Goal: Check status: Check status

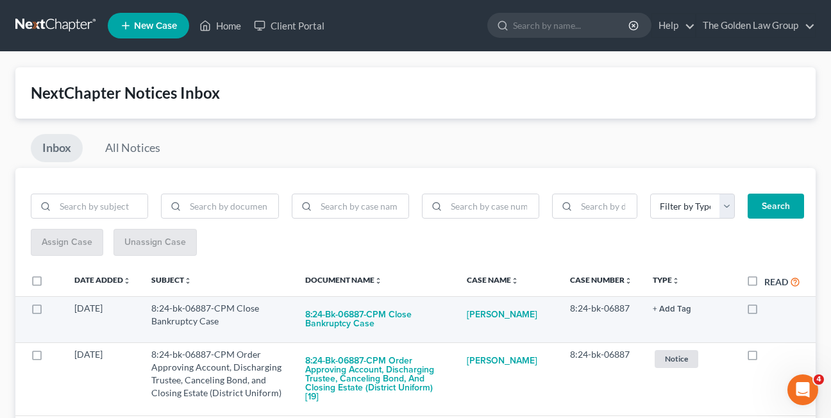
click at [764, 312] on label at bounding box center [764, 312] width 0 height 0
click at [769, 310] on input "checkbox" at bounding box center [773, 306] width 8 height 8
checkbox input "true"
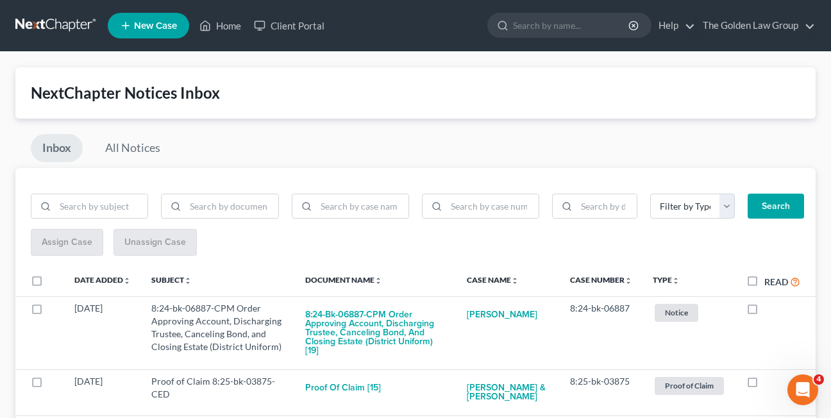
click at [764, 312] on label at bounding box center [764, 312] width 0 height 0
click at [769, 310] on input "checkbox" at bounding box center [773, 306] width 8 height 8
checkbox input "true"
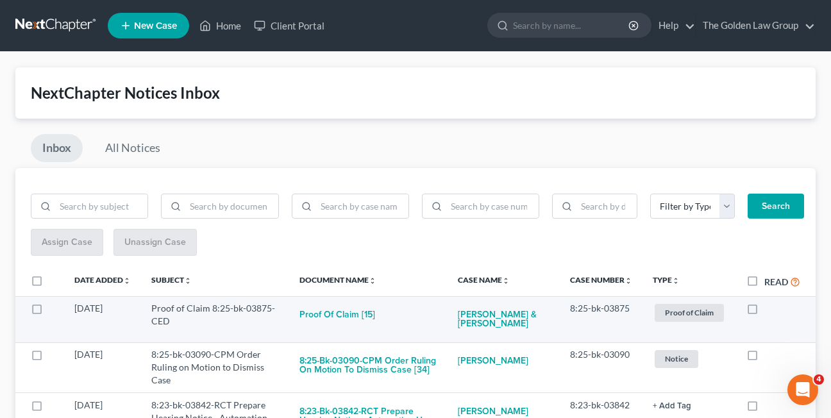
click at [764, 312] on label at bounding box center [764, 312] width 0 height 0
click at [769, 310] on input "checkbox" at bounding box center [773, 306] width 8 height 8
checkbox input "true"
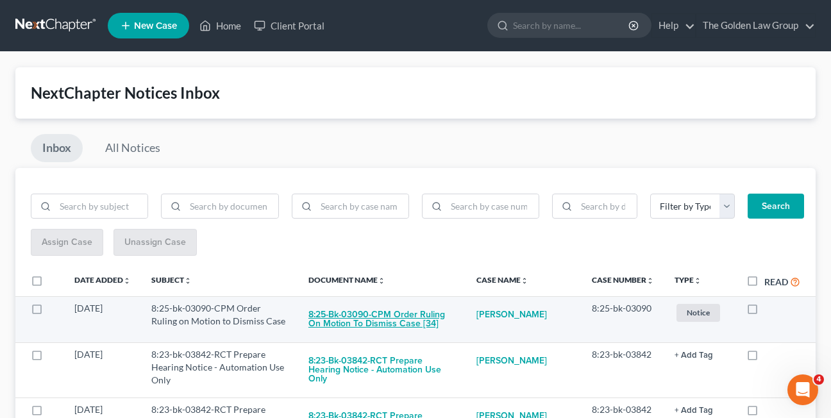
click at [346, 315] on button "8:25-bk-03090-CPM Order Ruling on Motion to Dismiss Case [34]" at bounding box center [381, 319] width 147 height 35
checkbox input "true"
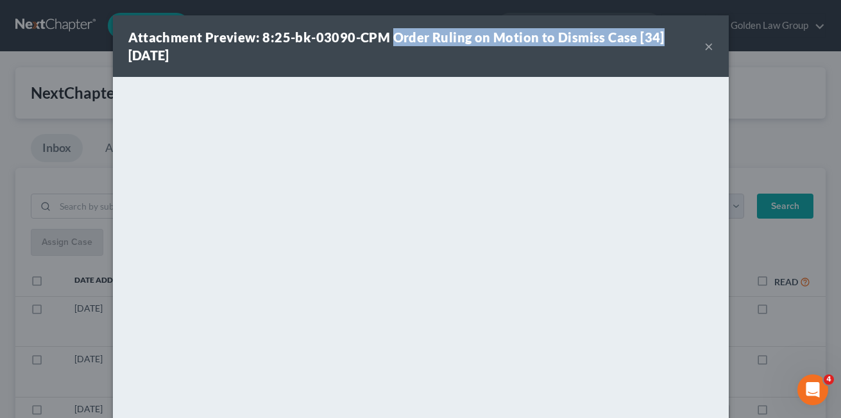
drag, startPoint x: 389, startPoint y: 40, endPoint x: 655, endPoint y: 35, distance: 266.1
click at [655, 35] on div "Attachment Preview: 8:25-bk-03090-CPM Order Ruling on Motion to Dismiss Case [3…" at bounding box center [416, 46] width 576 height 36
copy strong "Order Ruling on Motion to Dismiss Case [34]"
click at [704, 46] on button "×" at bounding box center [708, 45] width 9 height 15
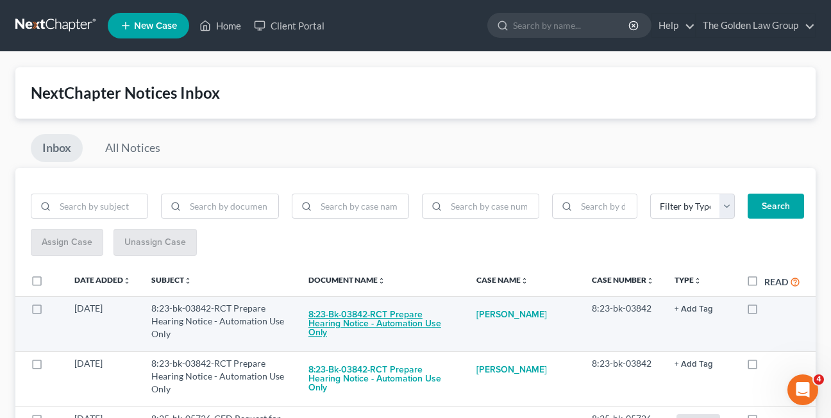
click at [323, 328] on button "8:23-bk-03842-RCT Prepare Hearing Notice - Automation Use Only" at bounding box center [381, 324] width 147 height 44
checkbox input "true"
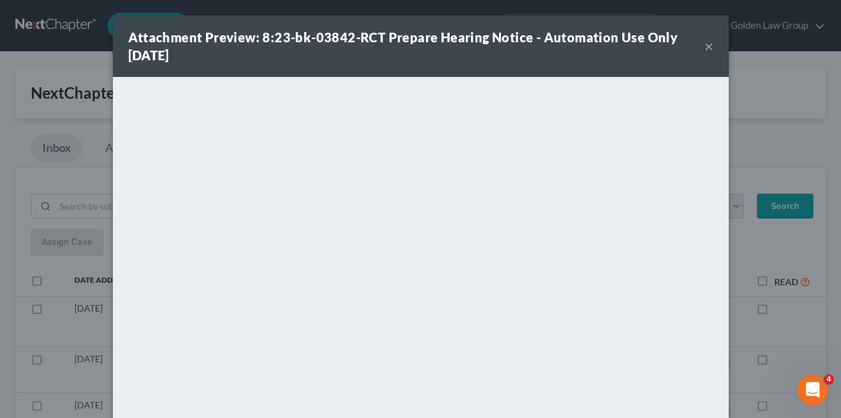
click at [704, 43] on button "×" at bounding box center [708, 45] width 9 height 15
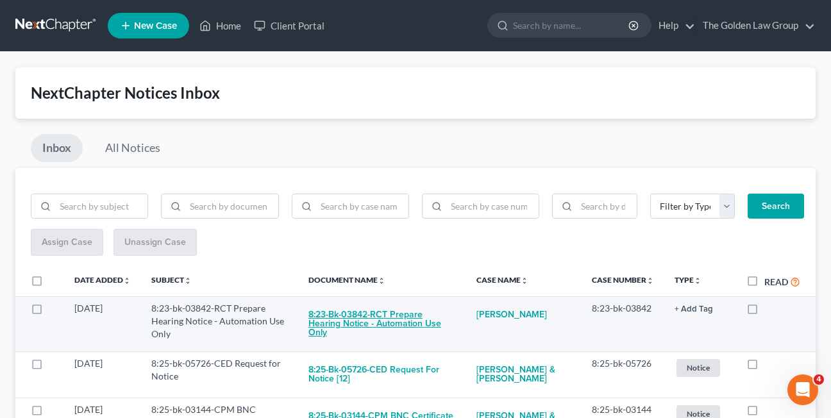
click at [372, 325] on button "8:23-bk-03842-RCT Prepare Hearing Notice - Automation Use Only" at bounding box center [381, 324] width 147 height 44
checkbox input "true"
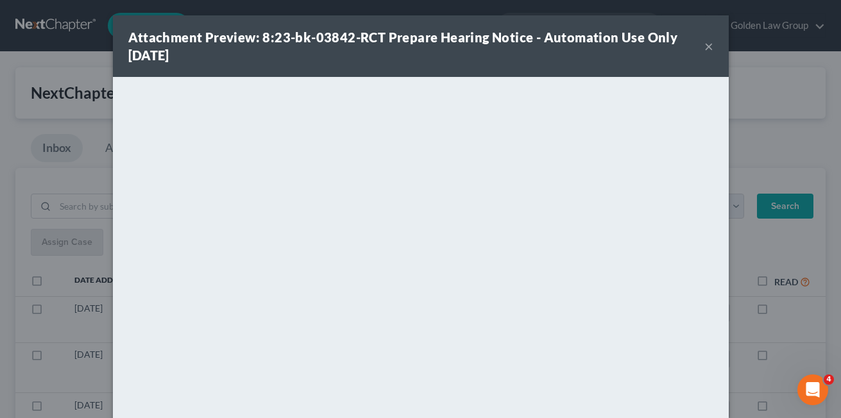
click at [704, 47] on button "×" at bounding box center [708, 45] width 9 height 15
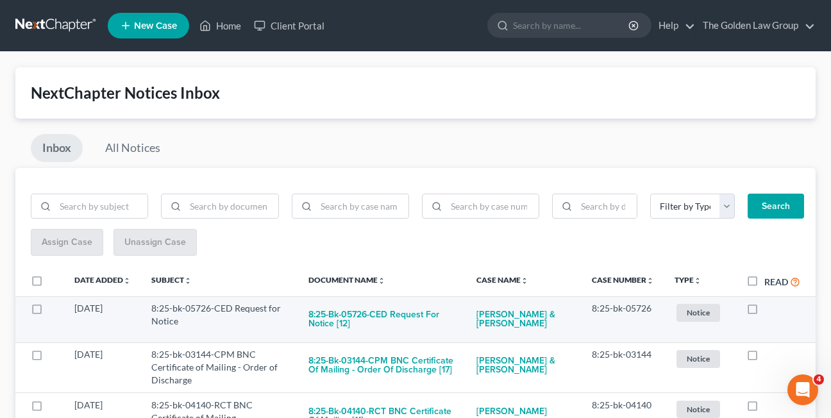
click at [764, 312] on label at bounding box center [764, 312] width 0 height 0
click at [769, 308] on input "checkbox" at bounding box center [773, 306] width 8 height 8
checkbox input "true"
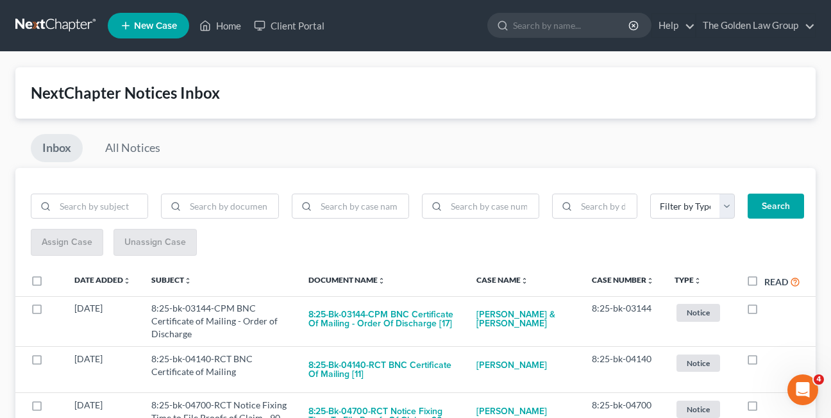
click at [764, 312] on label at bounding box center [764, 312] width 0 height 0
click at [769, 308] on input "checkbox" at bounding box center [773, 306] width 8 height 8
checkbox input "true"
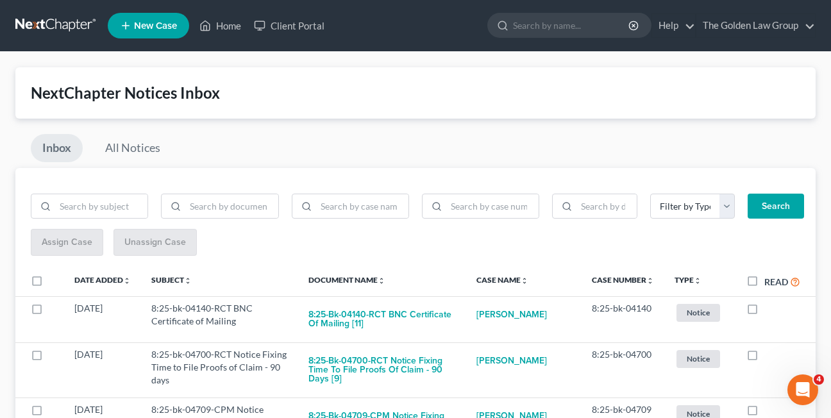
click at [764, 312] on label at bounding box center [764, 312] width 0 height 0
click at [769, 308] on input "checkbox" at bounding box center [773, 306] width 8 height 8
checkbox input "true"
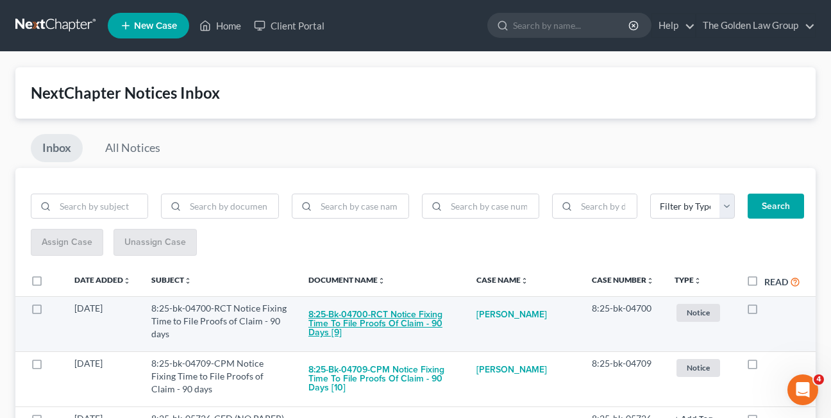
click at [365, 318] on button "8:25-bk-04700-RCT Notice Fixing Time to File Proofs of Claim - 90 days [9]" at bounding box center [381, 324] width 147 height 44
checkbox input "true"
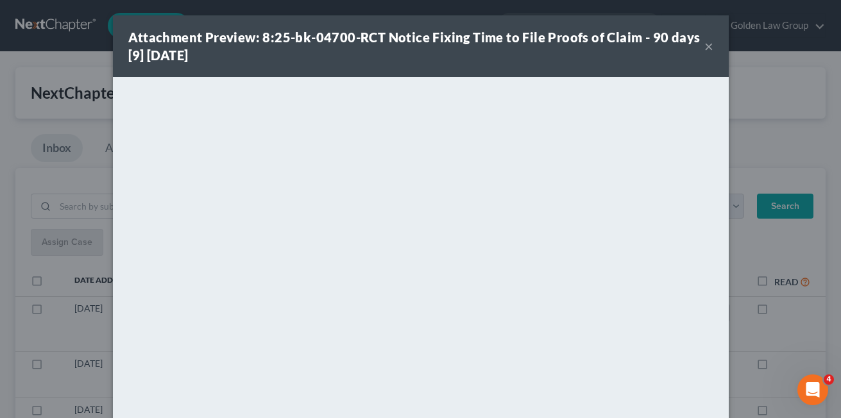
click at [704, 49] on button "×" at bounding box center [708, 45] width 9 height 15
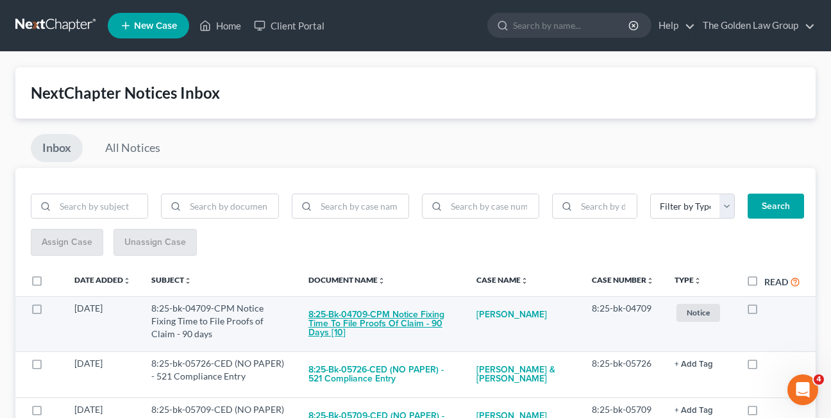
click at [410, 320] on button "8:25-bk-04709-CPM Notice Fixing Time to File Proofs of Claim - 90 days [10]" at bounding box center [381, 324] width 147 height 44
checkbox input "true"
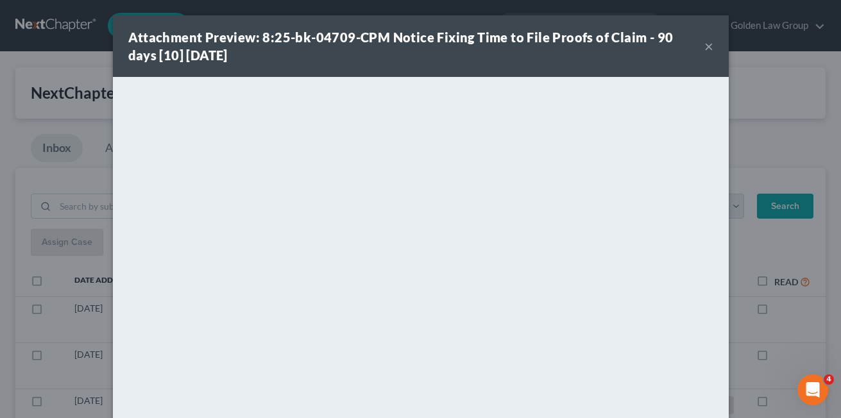
click at [704, 49] on button "×" at bounding box center [708, 45] width 9 height 15
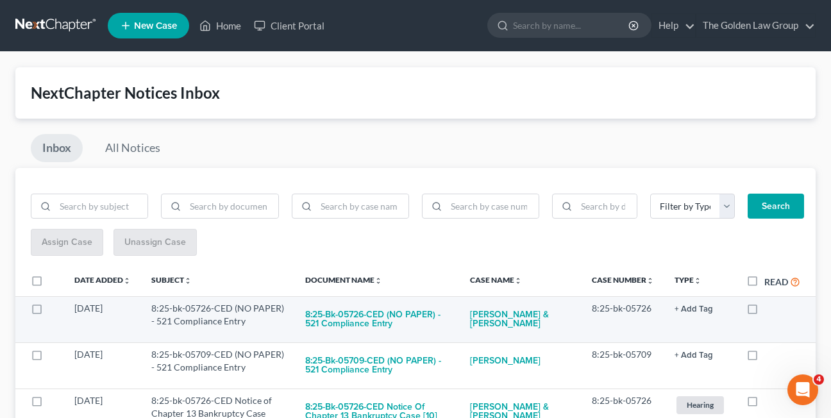
click at [764, 312] on label at bounding box center [764, 312] width 0 height 0
click at [769, 308] on input "checkbox" at bounding box center [773, 306] width 8 height 8
checkbox input "true"
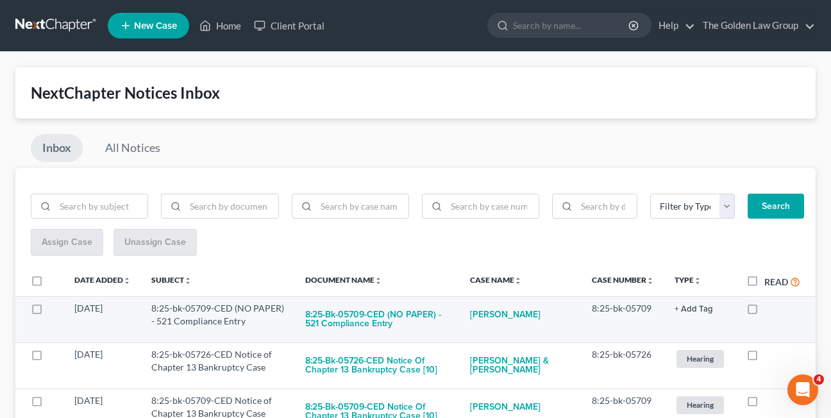
click at [764, 312] on label at bounding box center [764, 312] width 0 height 0
click at [769, 310] on input "checkbox" at bounding box center [773, 306] width 8 height 8
checkbox input "true"
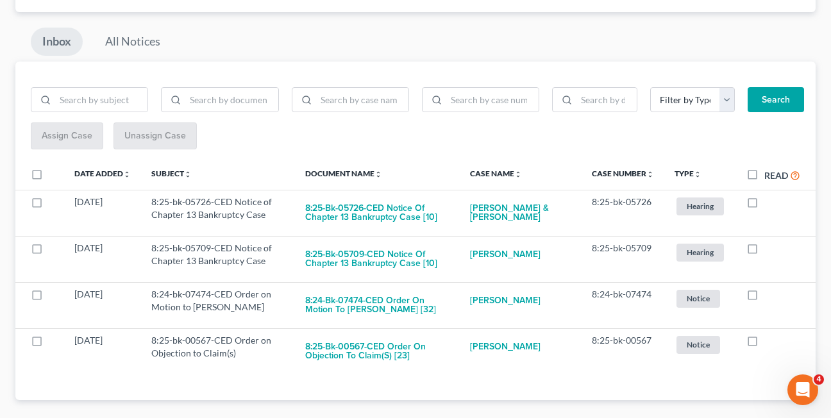
scroll to position [111, 0]
